Goal: Information Seeking & Learning: Learn about a topic

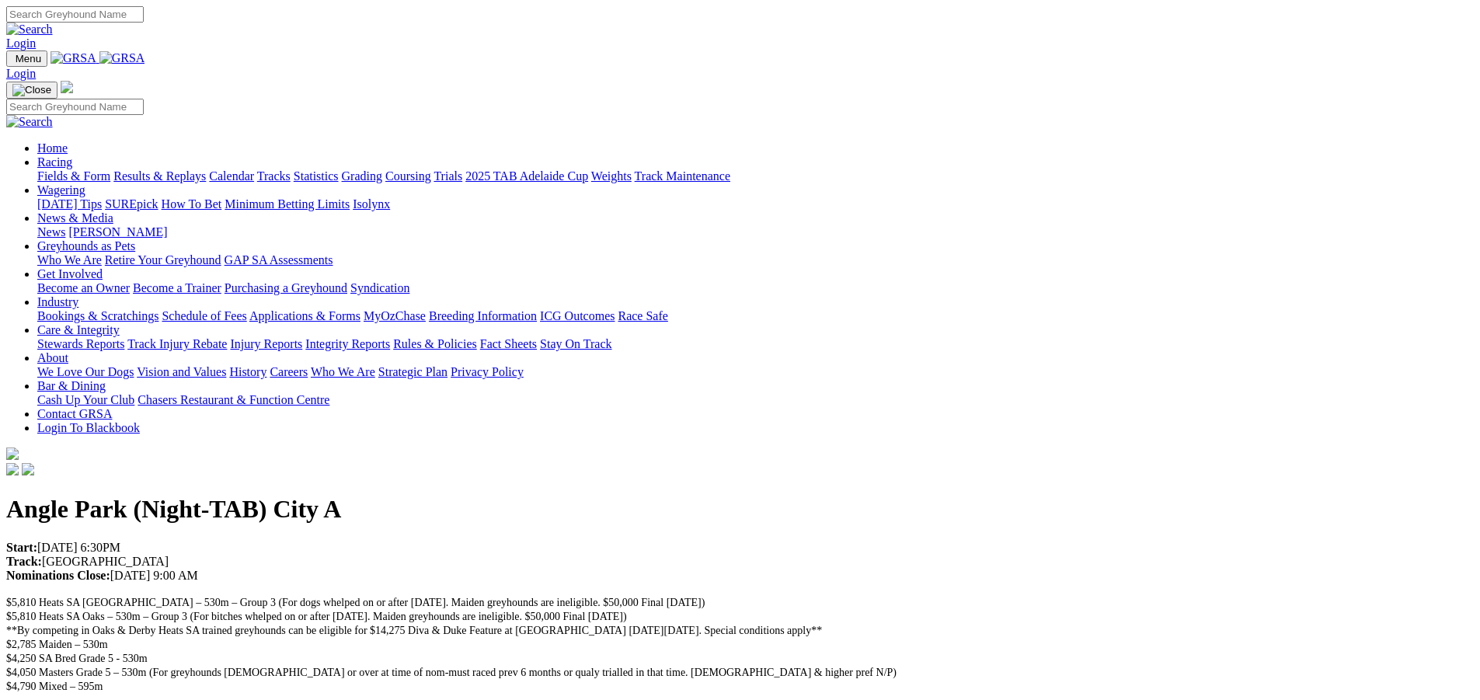
click at [72, 155] on link "Racing" at bounding box center [54, 161] width 35 height 13
click at [110, 169] on link "Fields & Form" at bounding box center [73, 175] width 73 height 13
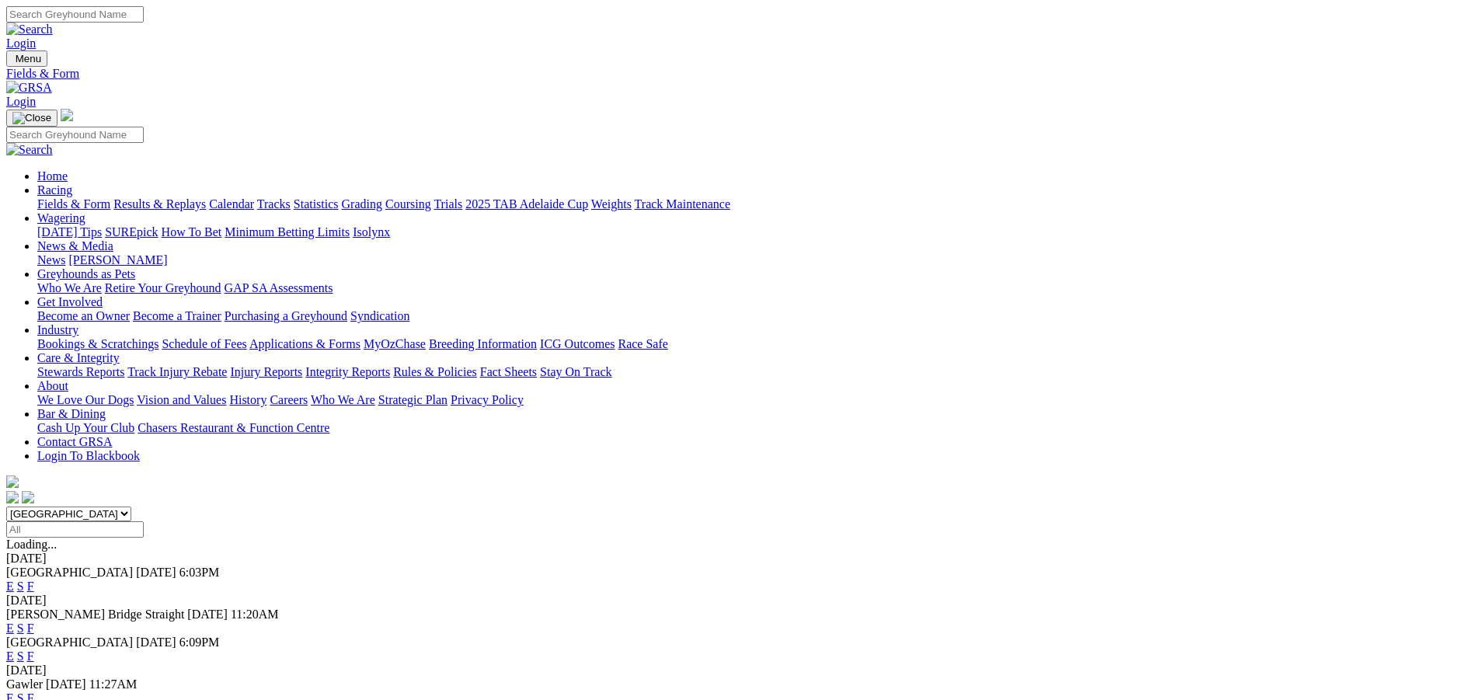
click at [34, 580] on link "F" at bounding box center [30, 586] width 7 height 13
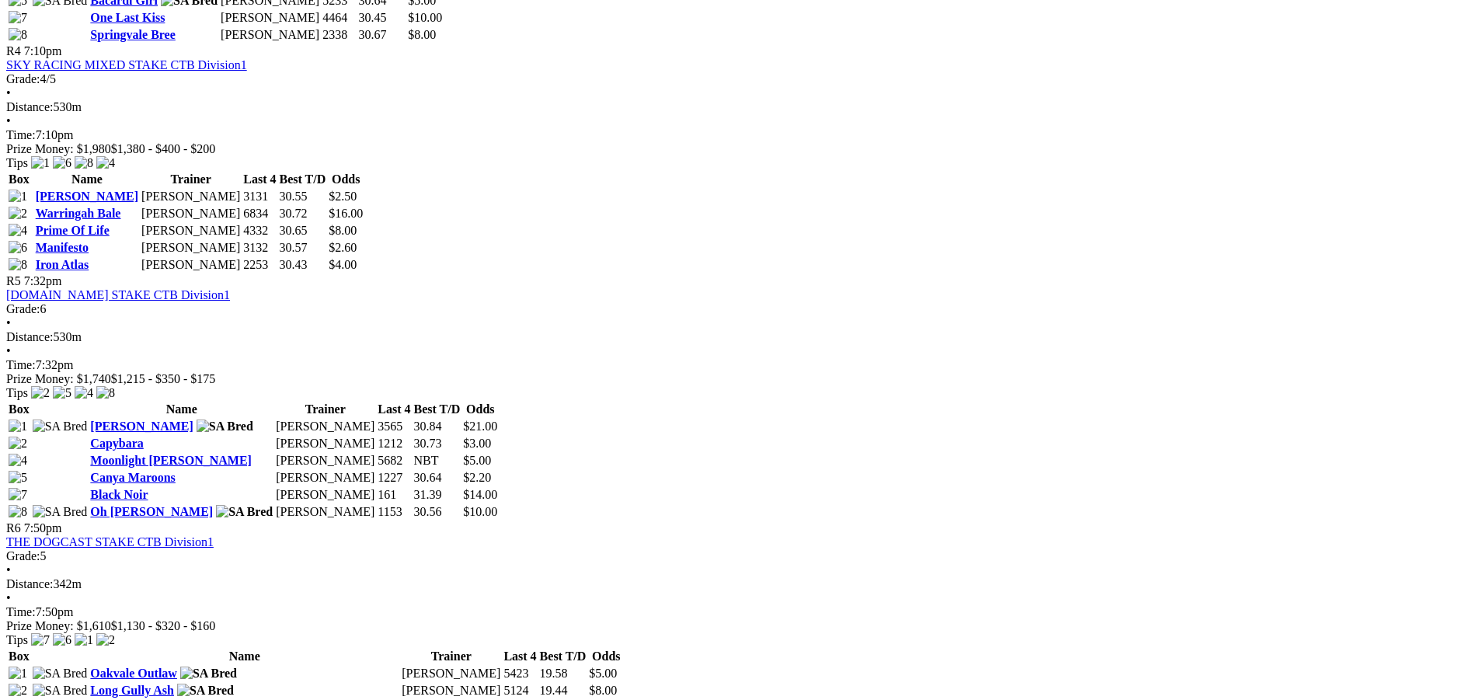
scroll to position [1399, 0]
